Goal: Information Seeking & Learning: Learn about a topic

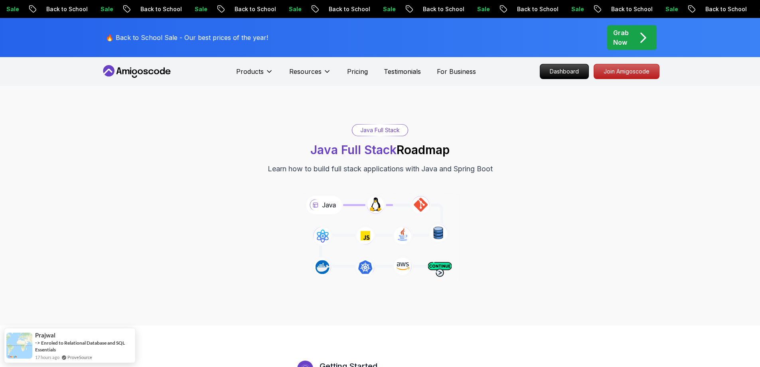
drag, startPoint x: 690, startPoint y: 315, endPoint x: 689, endPoint y: 227, distance: 88.1
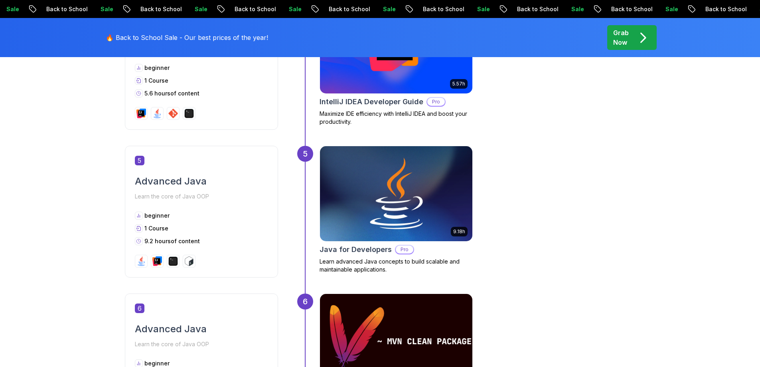
scroll to position [1037, 0]
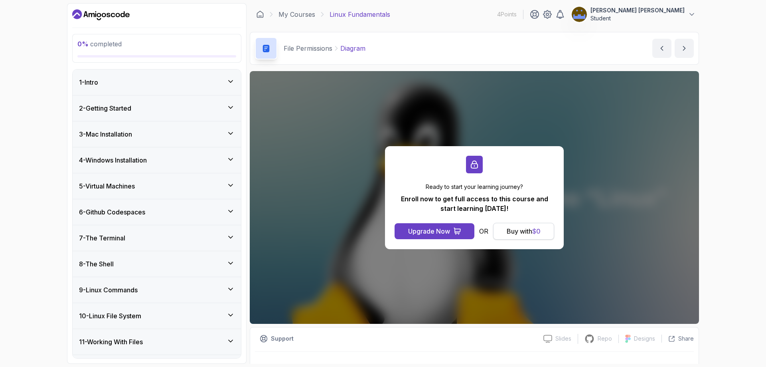
click at [537, 235] on div "Buy with $ 0" at bounding box center [524, 231] width 34 height 10
click at [145, 77] on div "1 - Intro" at bounding box center [157, 82] width 168 height 26
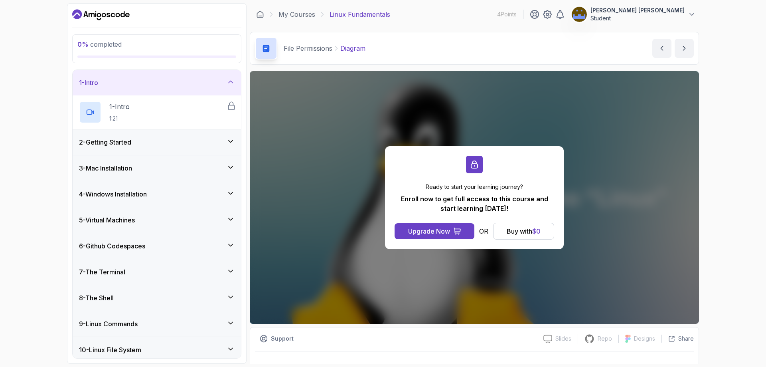
click at [152, 145] on div "2 - Getting Started" at bounding box center [157, 142] width 156 height 10
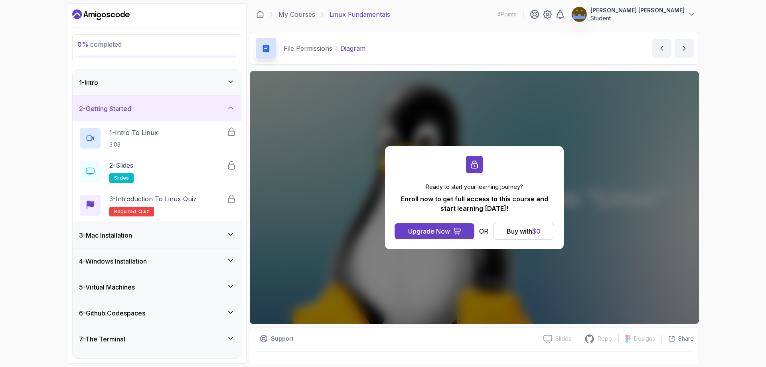
click at [173, 239] on div "3 - Mac Installation" at bounding box center [157, 235] width 156 height 10
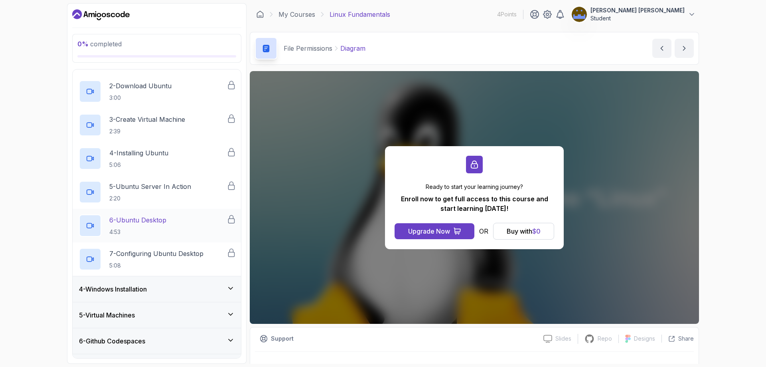
scroll to position [120, 0]
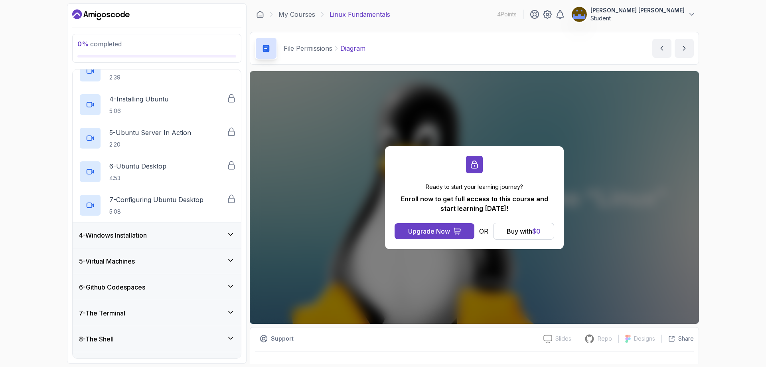
click at [179, 223] on div "4 - Windows Installation" at bounding box center [157, 235] width 168 height 26
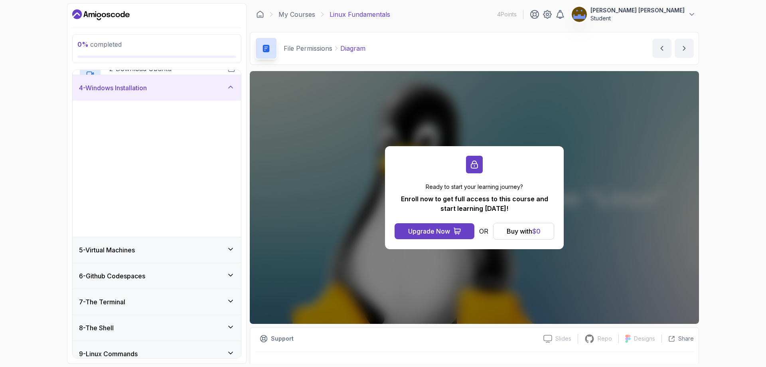
scroll to position [101, 0]
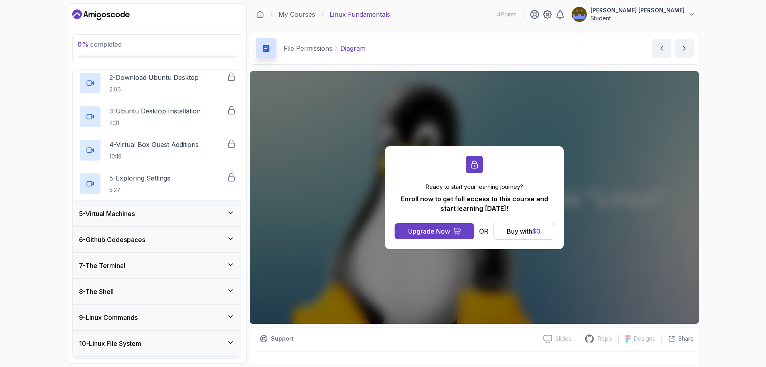
click at [173, 209] on div "5 - Virtual Machines" at bounding box center [157, 214] width 156 height 10
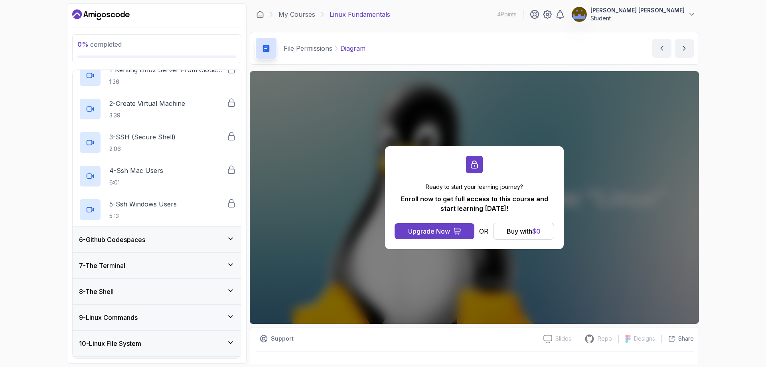
click at [174, 246] on div "6 - Github Codespaces" at bounding box center [157, 240] width 168 height 26
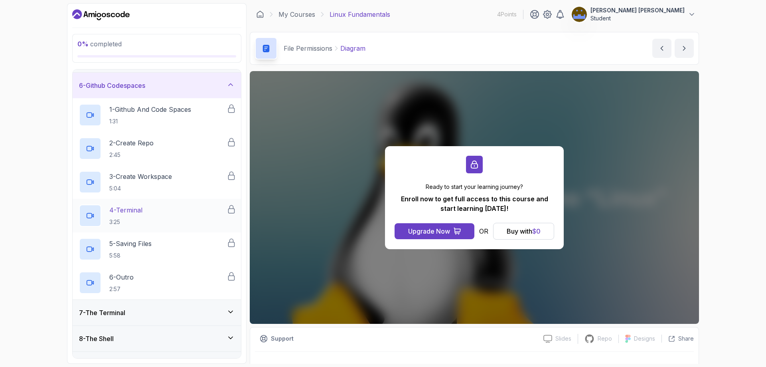
scroll to position [140, 0]
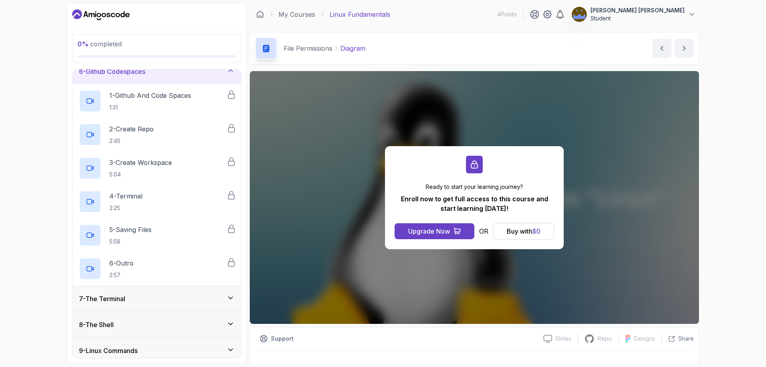
click at [170, 292] on div "7 - The Terminal" at bounding box center [157, 299] width 168 height 26
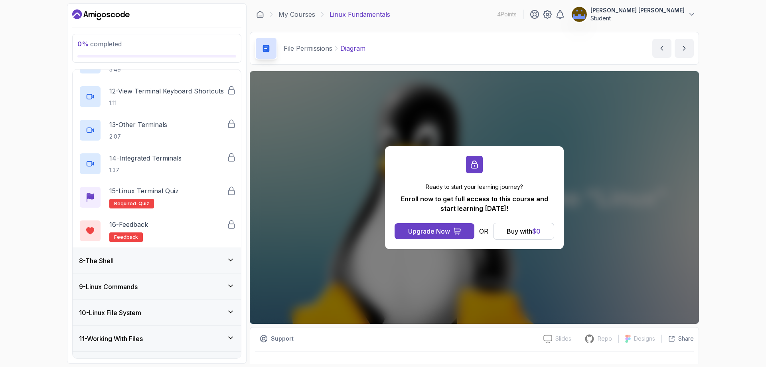
click at [167, 260] on div "8 - The Shell" at bounding box center [157, 261] width 156 height 10
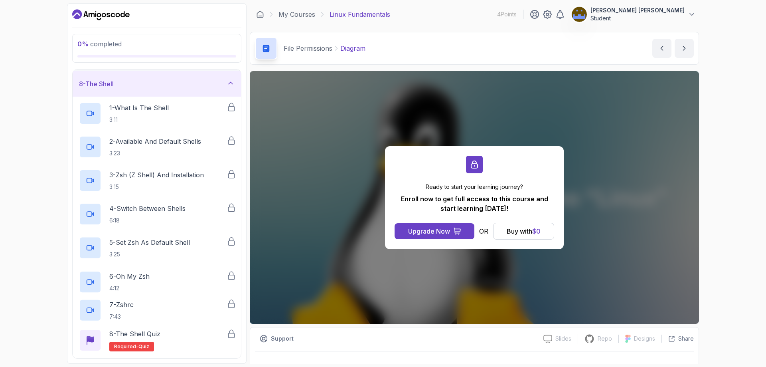
scroll to position [180, 0]
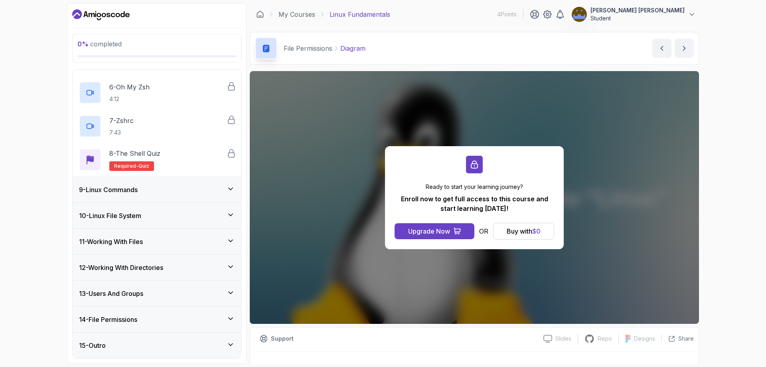
click at [177, 186] on div "9 - Linux Commands" at bounding box center [157, 190] width 156 height 10
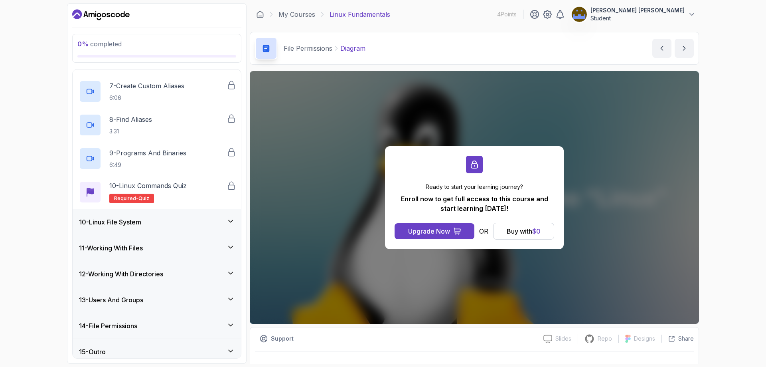
scroll to position [435, 0]
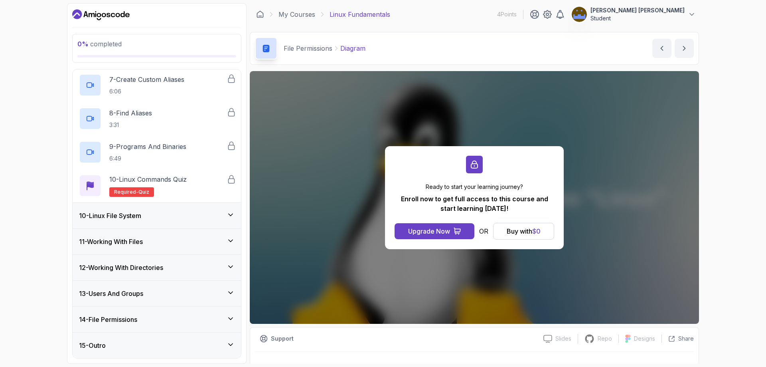
click at [164, 203] on div "10 - Linux File System" at bounding box center [157, 216] width 168 height 26
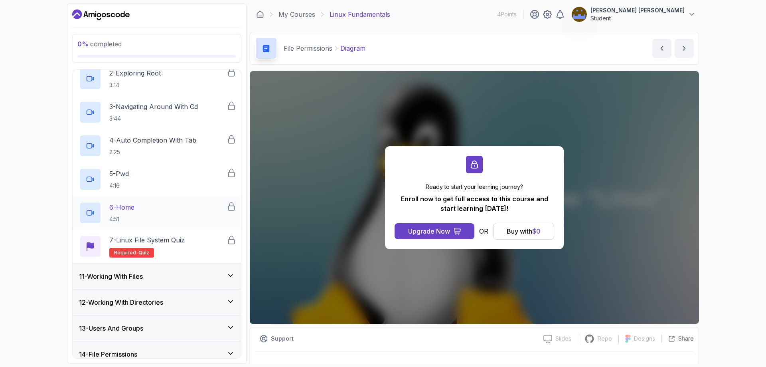
scroll to position [335, 0]
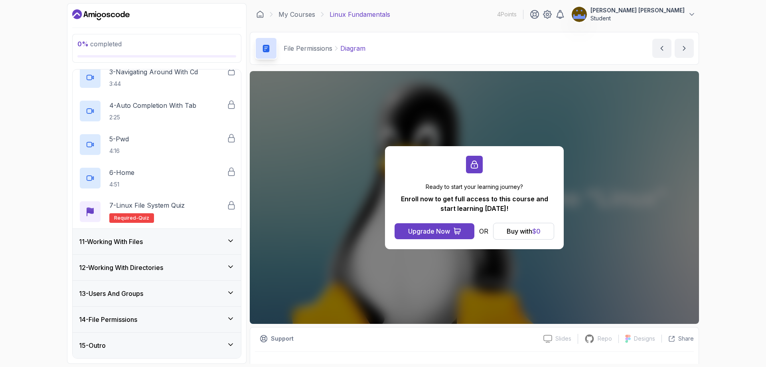
click at [143, 238] on h3 "11 - Working With Files" at bounding box center [111, 242] width 64 height 10
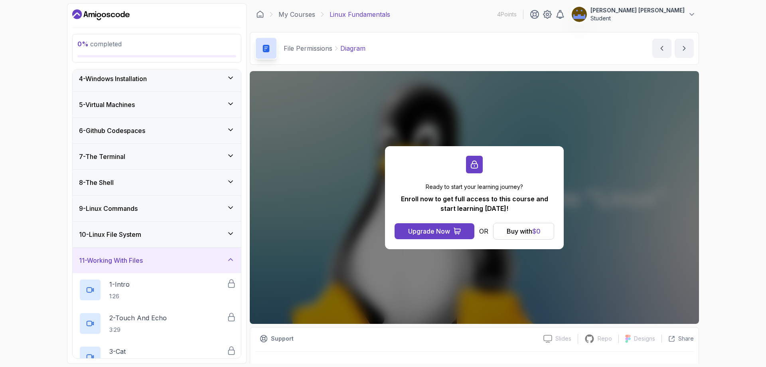
scroll to position [0, 0]
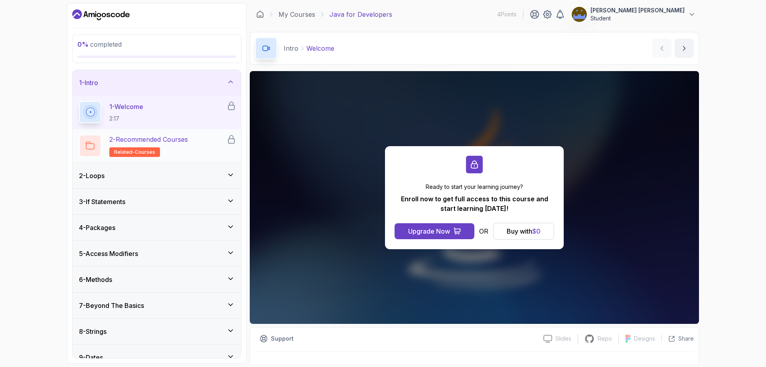
click at [168, 150] on h2 "2 - Recommended Courses related-courses" at bounding box center [148, 145] width 79 height 22
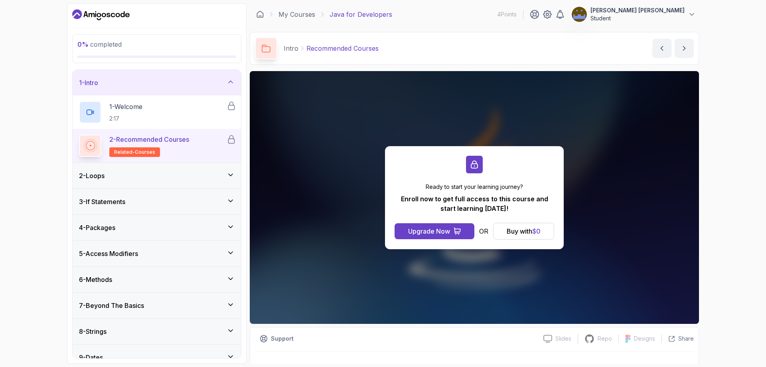
click at [173, 163] on div "2 - Loops" at bounding box center [157, 176] width 168 height 26
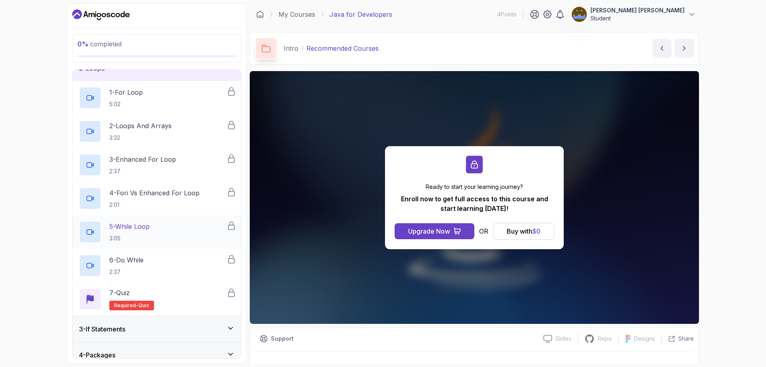
scroll to position [80, 0]
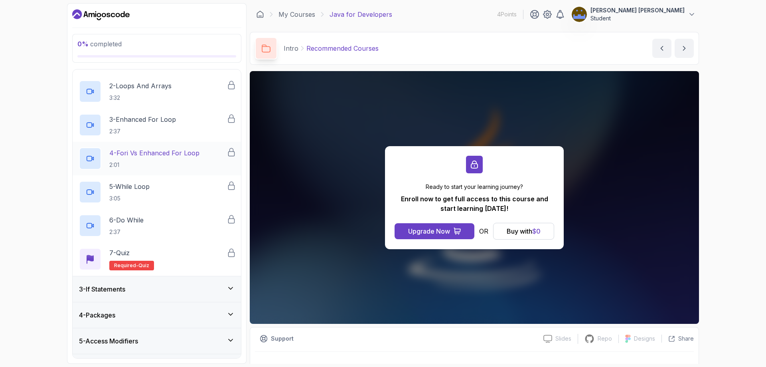
drag, startPoint x: 201, startPoint y: 152, endPoint x: 112, endPoint y: 155, distance: 89.4
click at [112, 155] on div "4 - Fori vs Enhanced For Loop 2:01" at bounding box center [153, 158] width 148 height 22
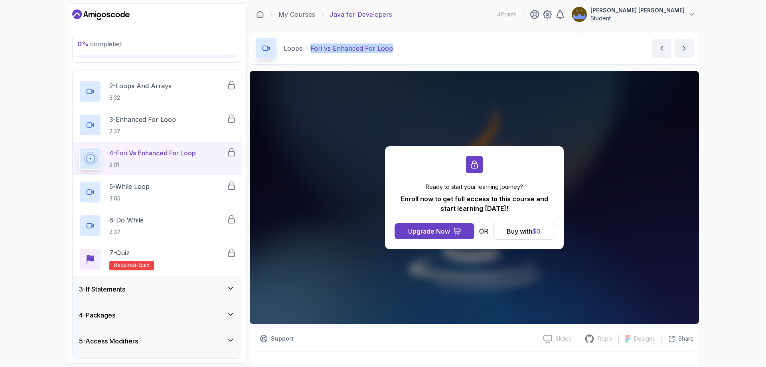
drag, startPoint x: 399, startPoint y: 48, endPoint x: 311, endPoint y: 50, distance: 87.4
click at [311, 50] on div "Loops Fori vs Enhanced For Loop Fori vs Enhanced For Loop by nelson" at bounding box center [474, 48] width 449 height 33
click at [8, 223] on div "0 % completed 1 - Intro 2 - Loops 1 - For Loop 5:02 2 - Loops And Arrays 3:32 3…" at bounding box center [383, 183] width 766 height 367
click at [165, 259] on div "7 - Quiz Required- quiz" at bounding box center [153, 259] width 148 height 22
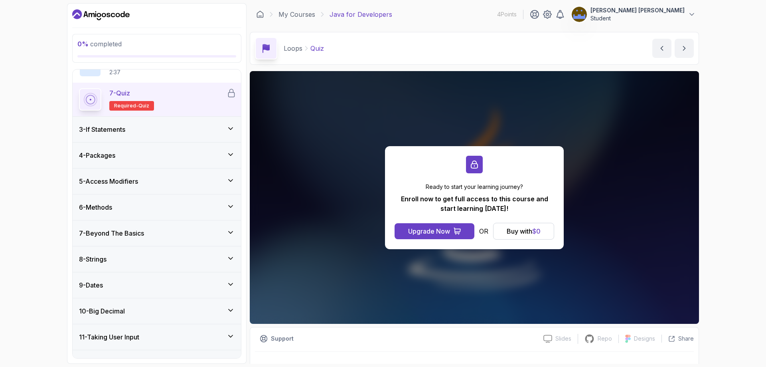
click at [150, 124] on div "3 - If Statements" at bounding box center [157, 129] width 156 height 10
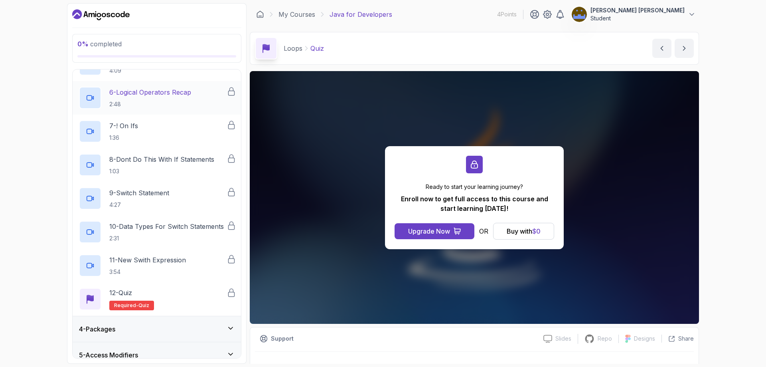
scroll to position [247, 0]
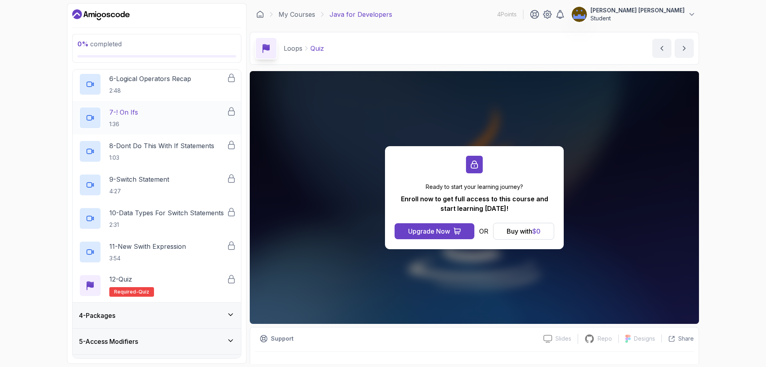
click at [145, 122] on div "7 - ! On Ifs 1:36" at bounding box center [153, 117] width 148 height 22
drag, startPoint x: 353, startPoint y: 49, endPoint x: 329, endPoint y: 52, distance: 23.7
click at [329, 52] on div "If Statements ! On Ifs" at bounding box center [319, 48] width 70 height 10
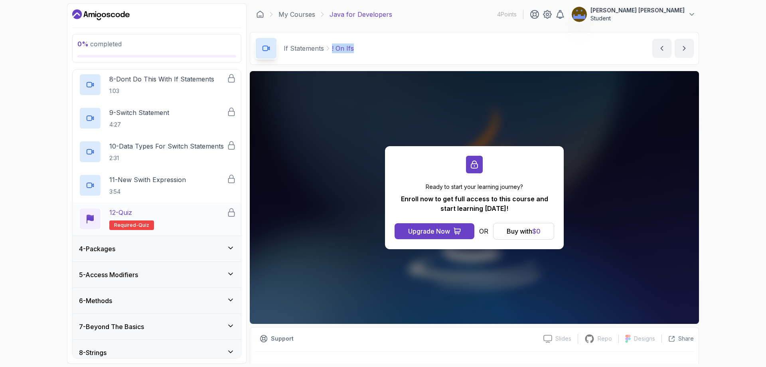
scroll to position [327, 0]
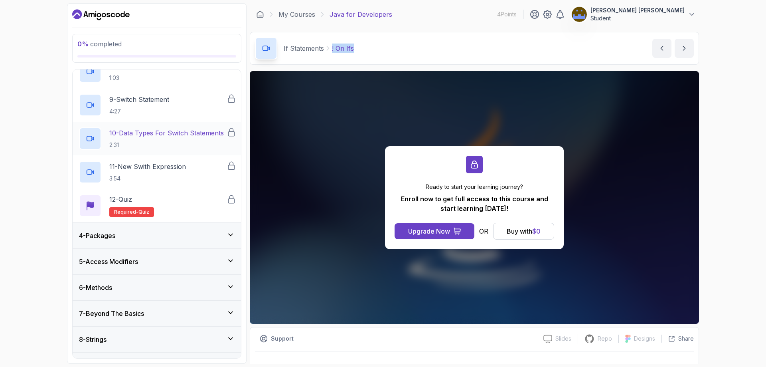
click at [161, 142] on p "2:31" at bounding box center [166, 145] width 114 height 8
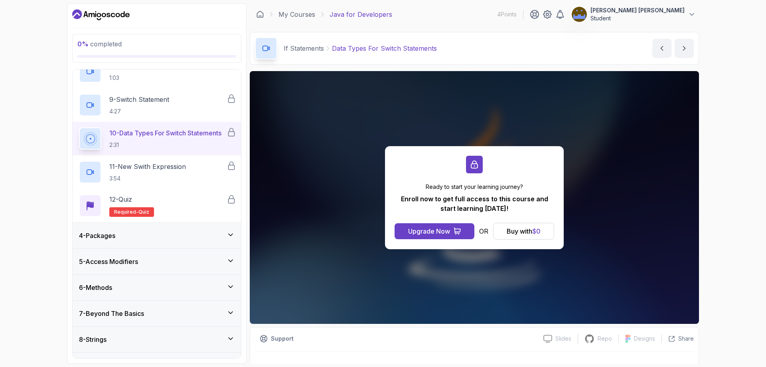
click at [337, 47] on p "Data Types For Switch Statements" at bounding box center [384, 48] width 105 height 10
drag, startPoint x: 337, startPoint y: 47, endPoint x: 447, endPoint y: 45, distance: 110.1
click at [447, 45] on div "If Statements Data Types For Switch Statements Data Types For Switch Statements…" at bounding box center [474, 48] width 449 height 33
click at [157, 172] on h2 "11 - New Swith Expression 3:54" at bounding box center [147, 172] width 77 height 21
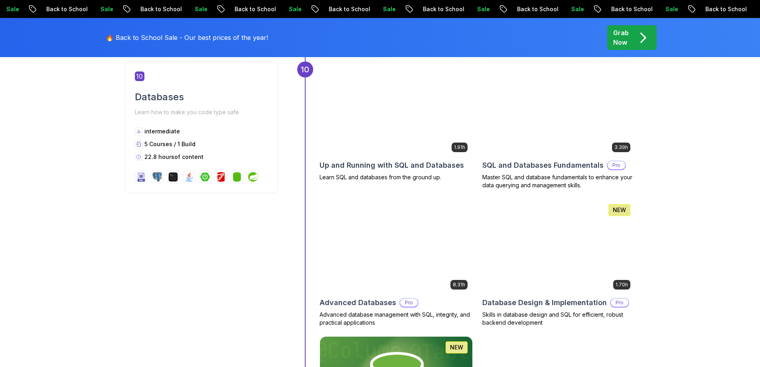
scroll to position [2114, 0]
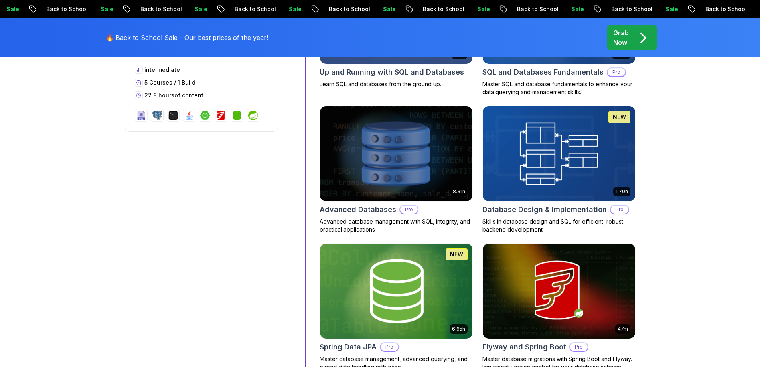
click at [195, 221] on div "10 Databases Learn how to make you code type safe intermediate 5 Courses / 1 Bu…" at bounding box center [380, 177] width 510 height 418
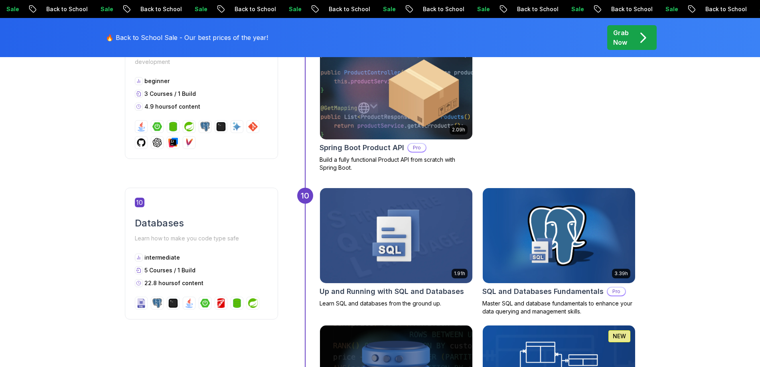
scroll to position [1835, 0]
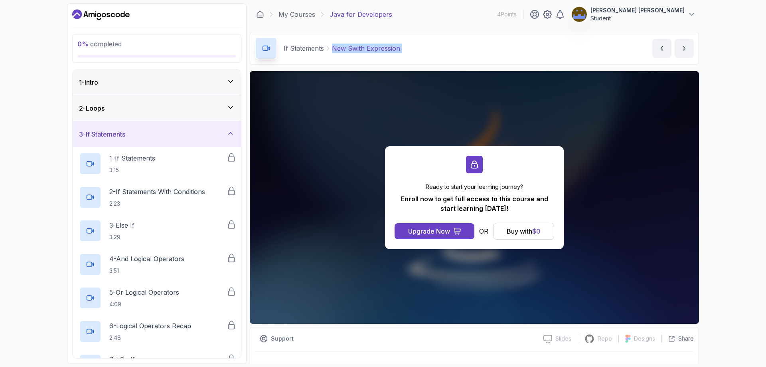
scroll to position [327, 0]
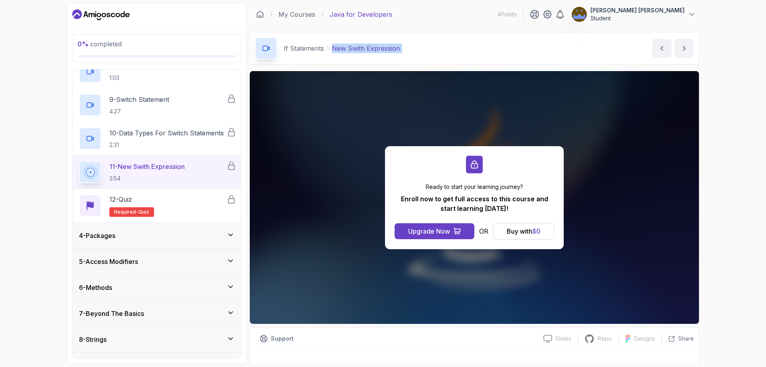
click at [164, 234] on div "4 - Packages" at bounding box center [157, 236] width 156 height 10
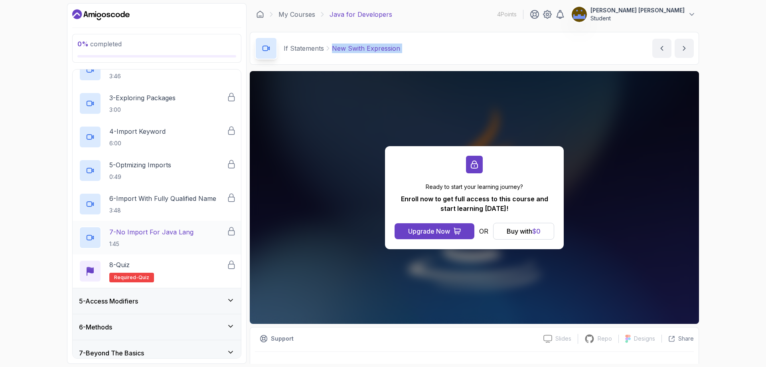
scroll to position [199, 0]
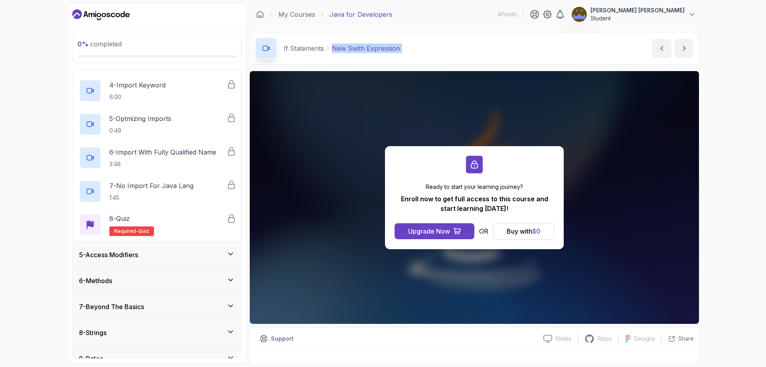
click at [162, 254] on div "5 - Access Modifiers" at bounding box center [157, 255] width 156 height 10
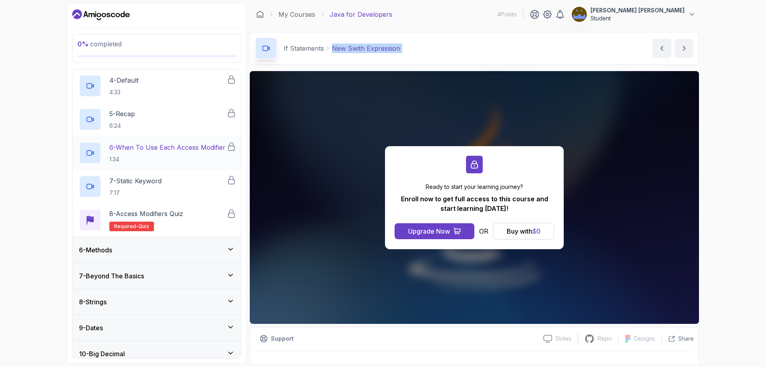
scroll to position [239, 0]
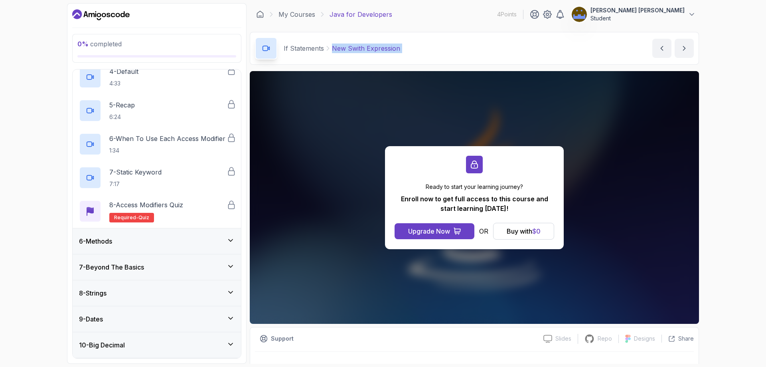
click at [152, 232] on div "6 - Methods" at bounding box center [157, 241] width 168 height 26
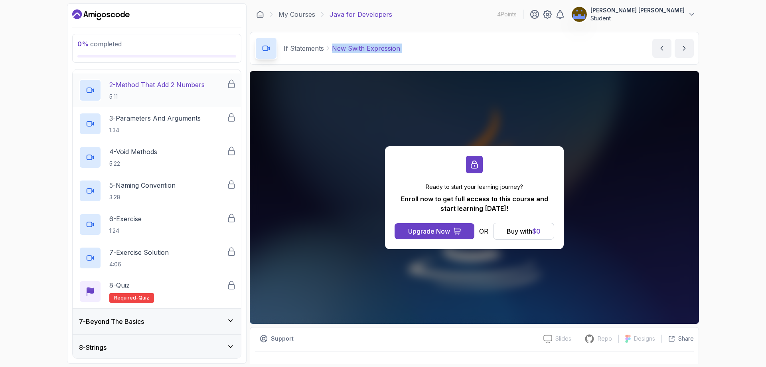
scroll to position [272, 0]
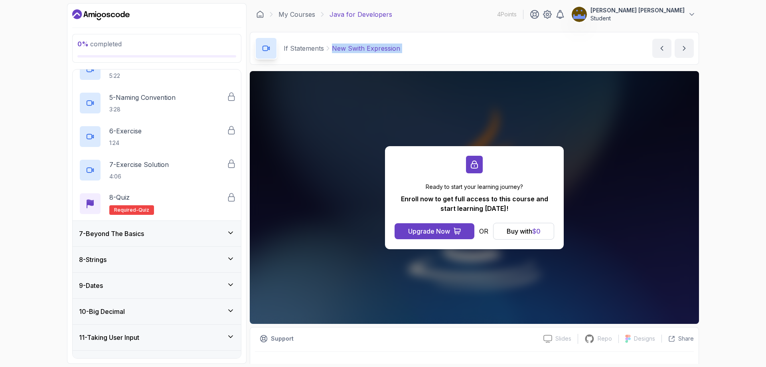
click at [165, 239] on div "7 - Beyond The Basics" at bounding box center [157, 234] width 168 height 26
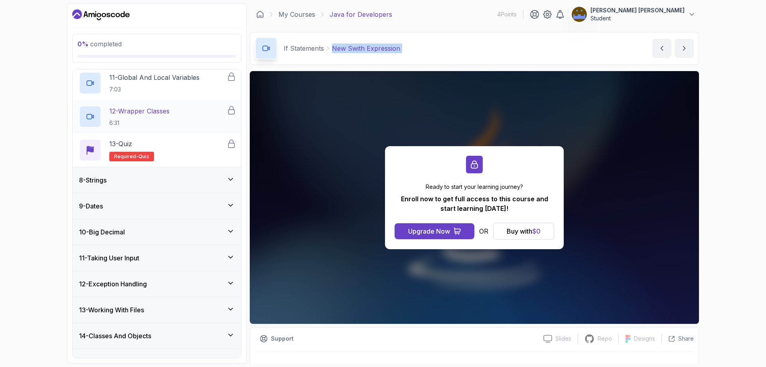
scroll to position [520, 0]
click at [163, 178] on div "8 - Strings" at bounding box center [157, 180] width 156 height 10
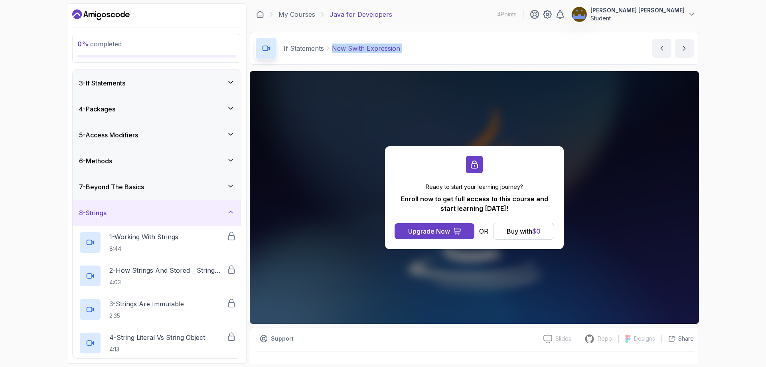
scroll to position [45, 0]
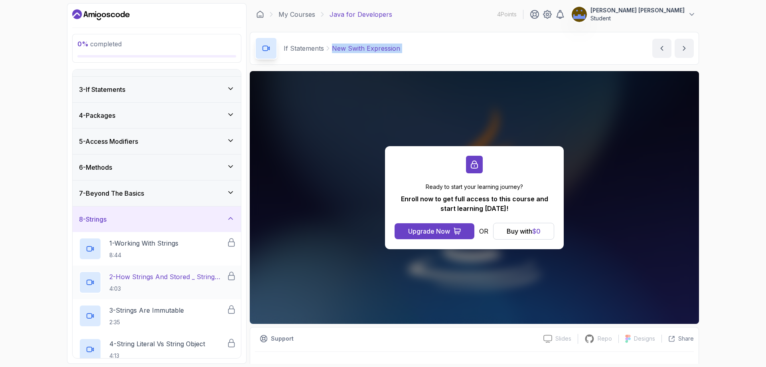
click at [179, 274] on p "2 - How Strings And Stored _ String Pool" at bounding box center [167, 277] width 117 height 10
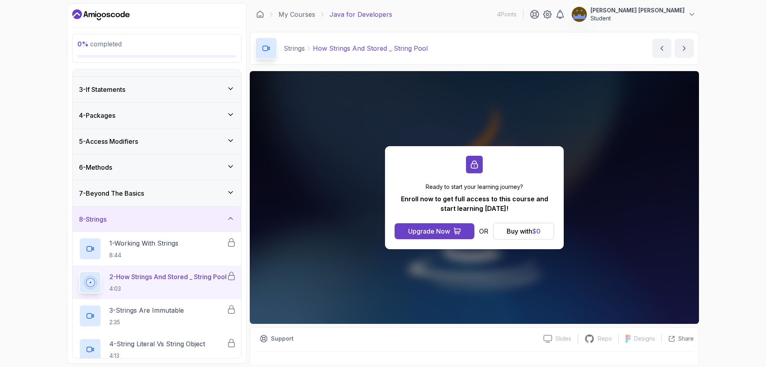
click at [33, 158] on div "0 % completed 1 - Intro 2 - Loops 3 - If Statements 4 - Packages 5 - Access Mod…" at bounding box center [383, 183] width 766 height 367
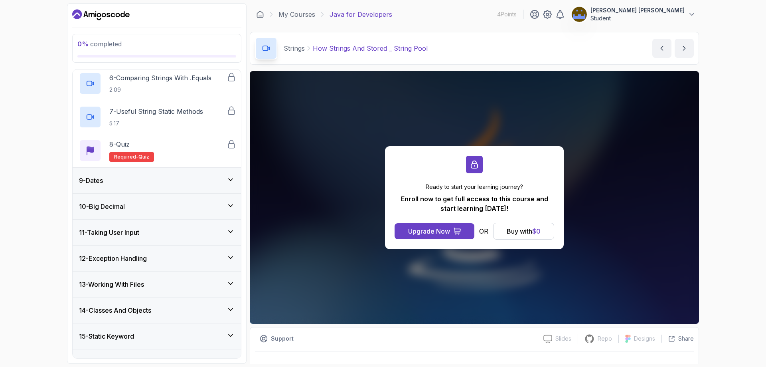
scroll to position [364, 0]
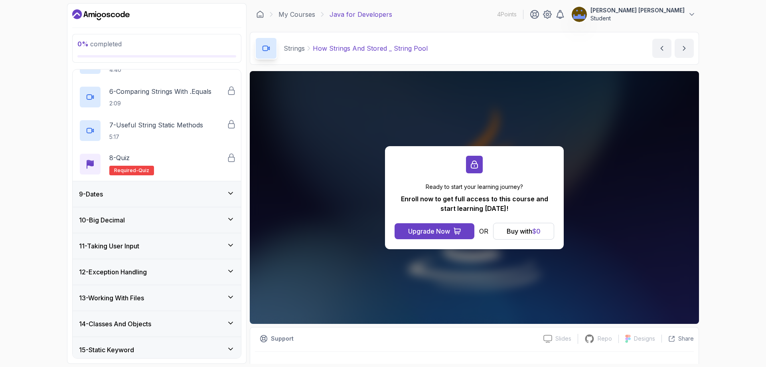
click at [160, 199] on div "9 - Dates" at bounding box center [157, 194] width 168 height 26
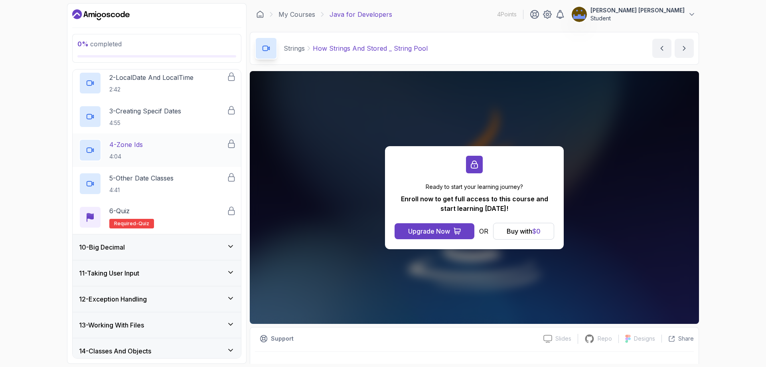
scroll to position [284, 0]
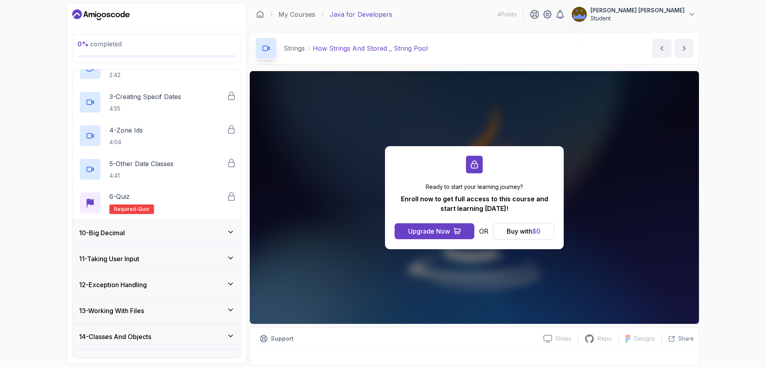
click at [142, 235] on div "10 - Big Decimal" at bounding box center [157, 233] width 156 height 10
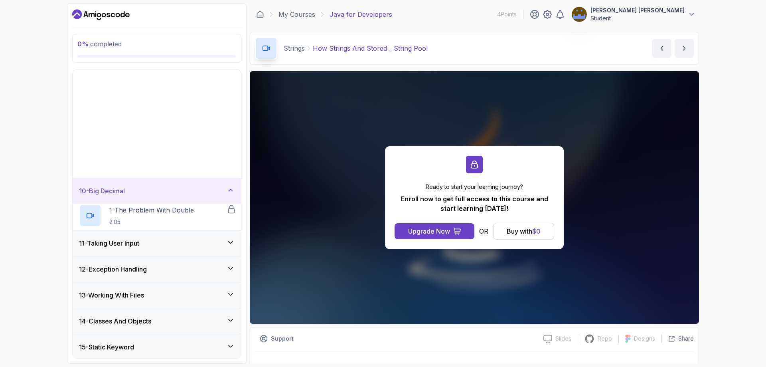
scroll to position [204, 0]
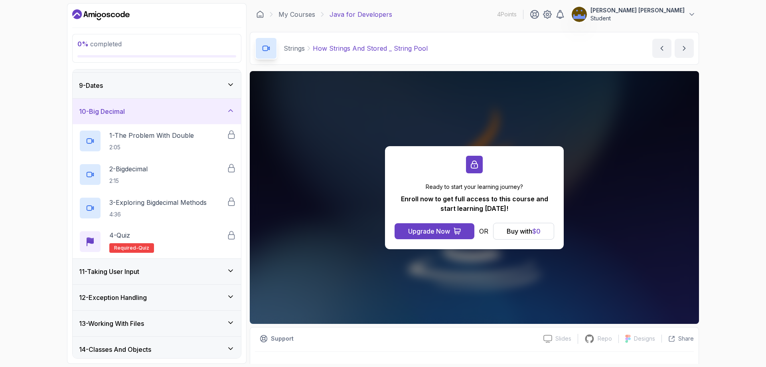
click at [150, 276] on div "11 - Taking User Input" at bounding box center [157, 271] width 156 height 10
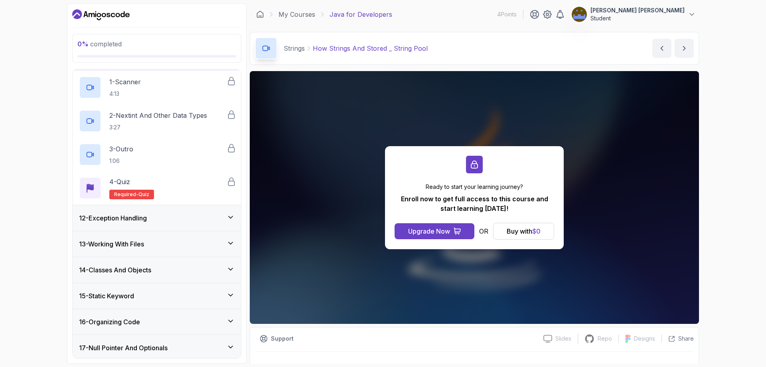
scroll to position [284, 0]
click at [152, 221] on div "12 - Exception Handling" at bounding box center [157, 218] width 156 height 10
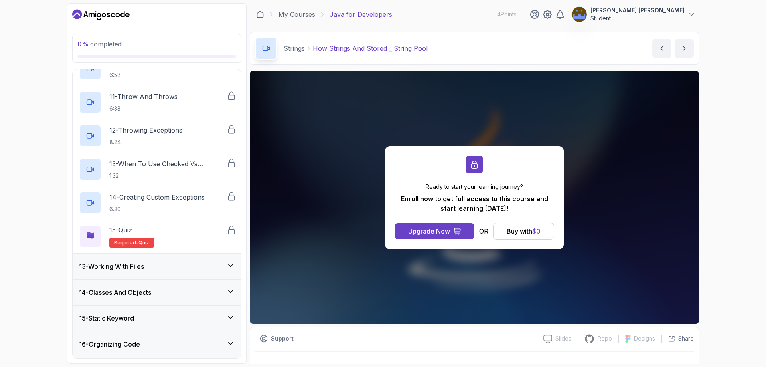
scroll to position [643, 0]
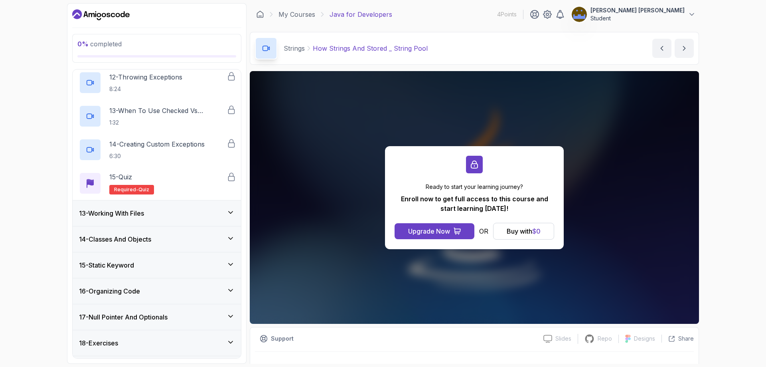
click at [154, 212] on div "13 - Working With Files" at bounding box center [157, 213] width 156 height 10
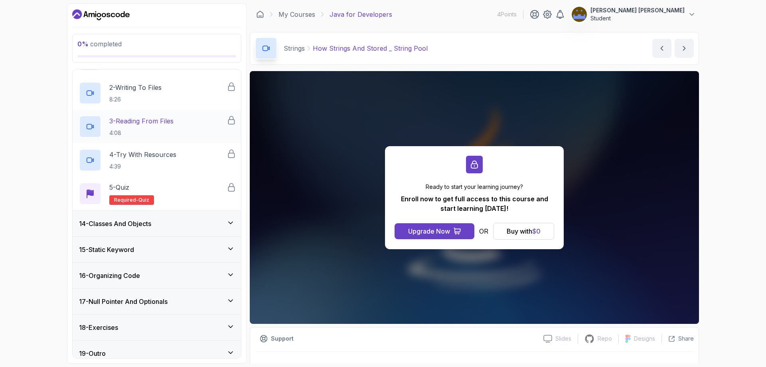
scroll to position [364, 0]
click at [150, 224] on h3 "14 - Classes And Objects" at bounding box center [115, 223] width 72 height 10
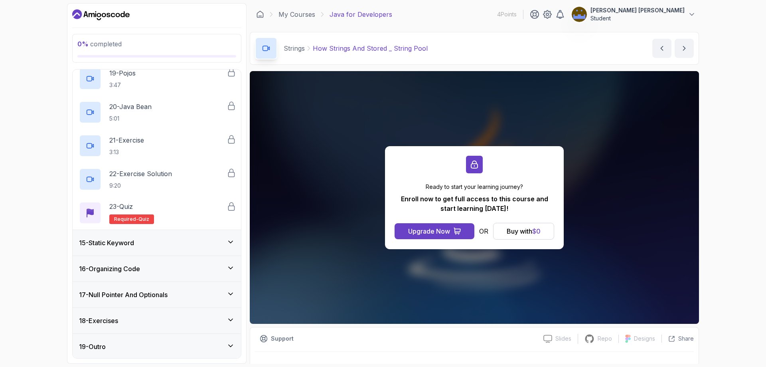
scroll to position [974, 0]
click at [152, 237] on div "15 - Static Keyword" at bounding box center [157, 242] width 156 height 10
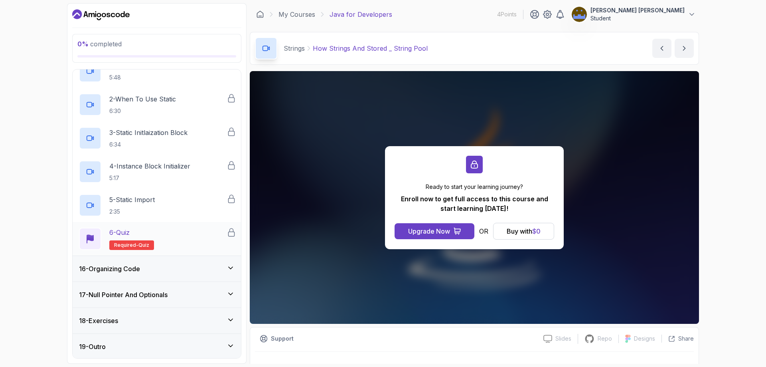
scroll to position [405, 0]
click at [155, 274] on div "16 - Organizing Code" at bounding box center [157, 267] width 168 height 26
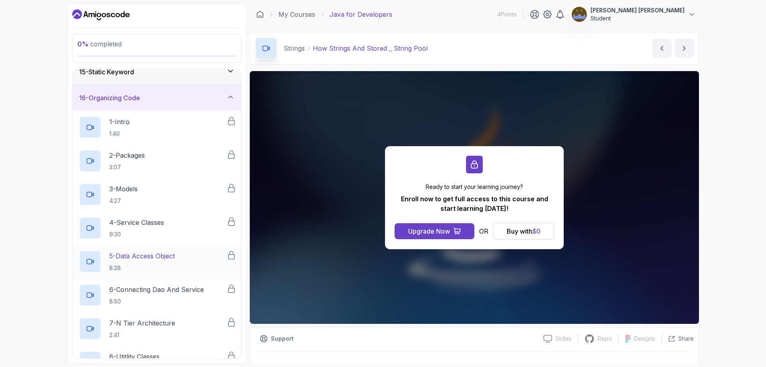
scroll to position [453, 0]
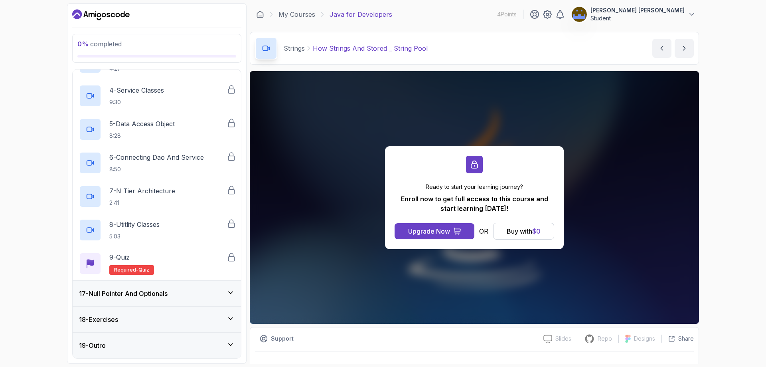
click at [157, 296] on h3 "17 - Null Pointer And Optionals" at bounding box center [123, 293] width 89 height 10
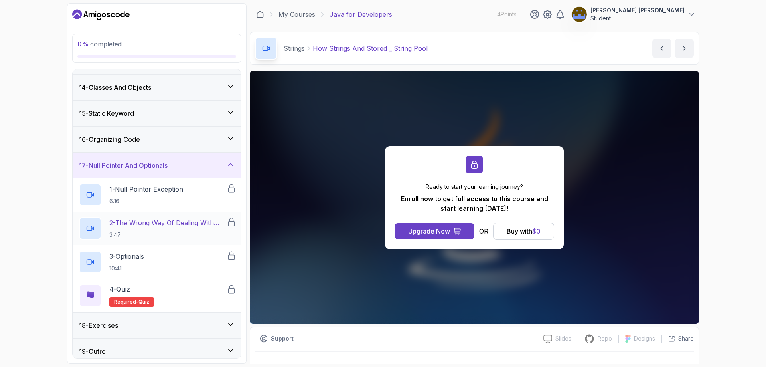
scroll to position [338, 0]
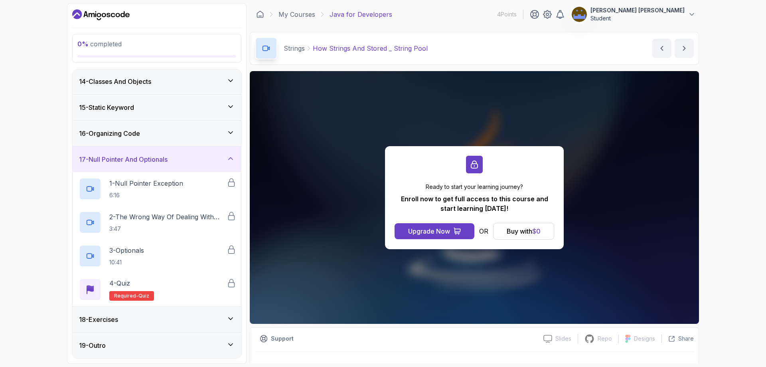
click at [152, 315] on div "18 - Exercises" at bounding box center [157, 319] width 156 height 10
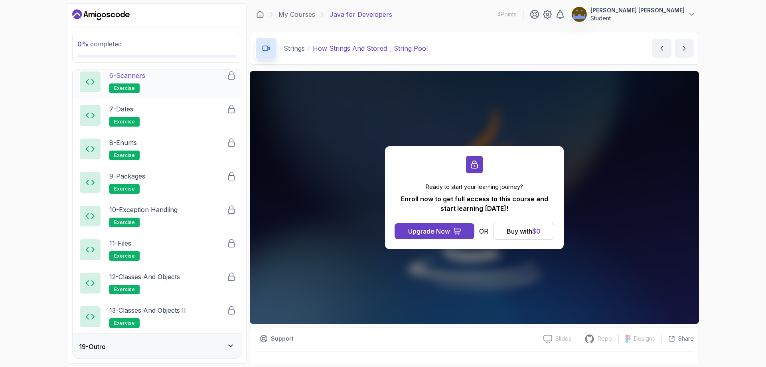
scroll to position [639, 0]
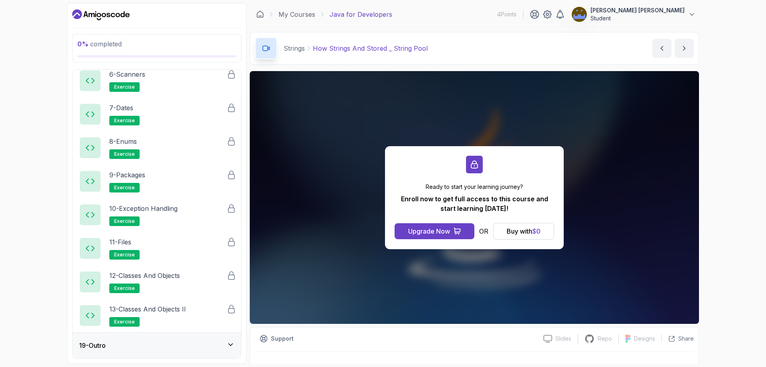
click at [145, 343] on div "19 - Outro" at bounding box center [157, 345] width 156 height 10
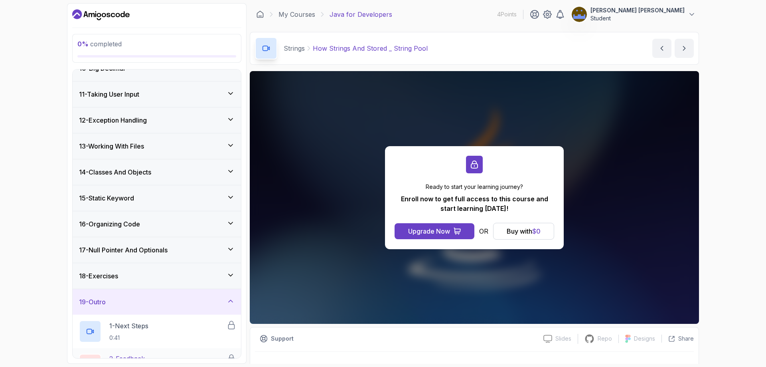
scroll to position [304, 0]
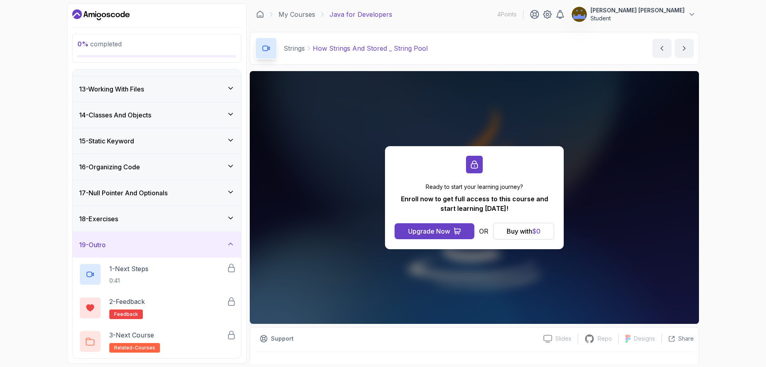
click at [452, 18] on div "My Courses Java for Developers 4 Points [PERSON_NAME] [PERSON_NAME] Student" at bounding box center [474, 14] width 449 height 22
